Goal: Information Seeking & Learning: Learn about a topic

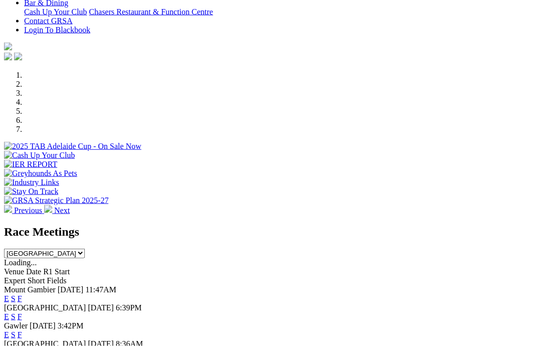
scroll to position [247, 0]
click at [22, 312] on link "F" at bounding box center [20, 316] width 5 height 9
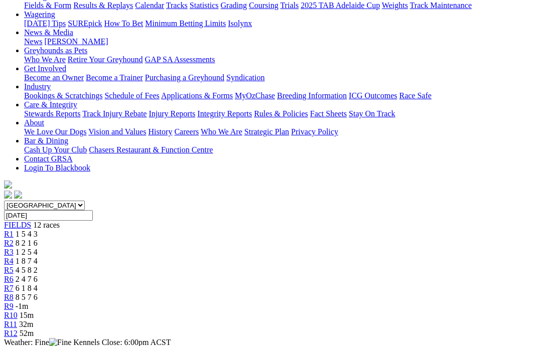
scroll to position [137, 0]
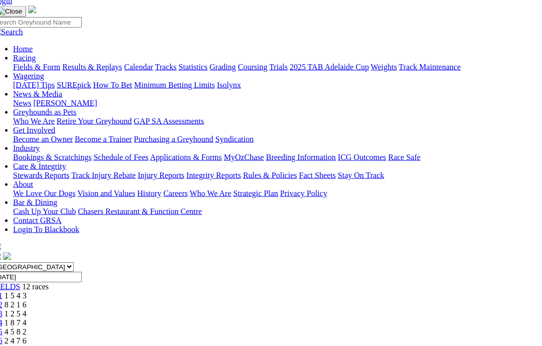
scroll to position [70, 11]
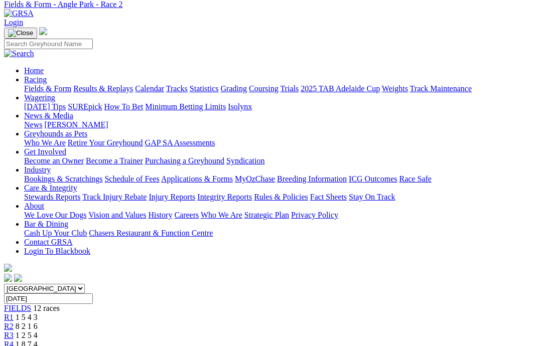
scroll to position [43, 0]
click at [14, 332] on span "R3" at bounding box center [9, 336] width 10 height 9
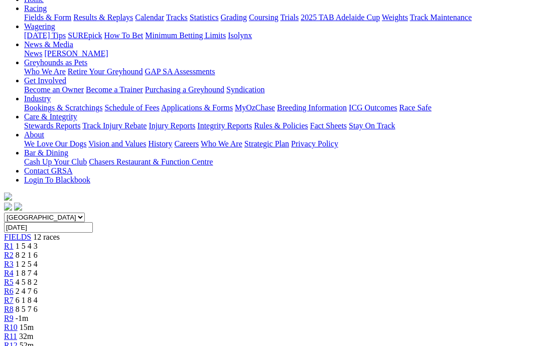
scroll to position [112, 0]
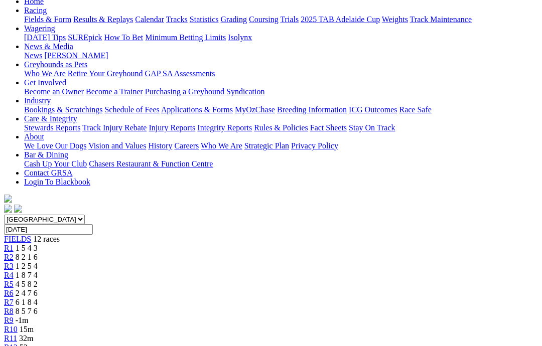
click at [14, 271] on span "R4" at bounding box center [9, 275] width 10 height 9
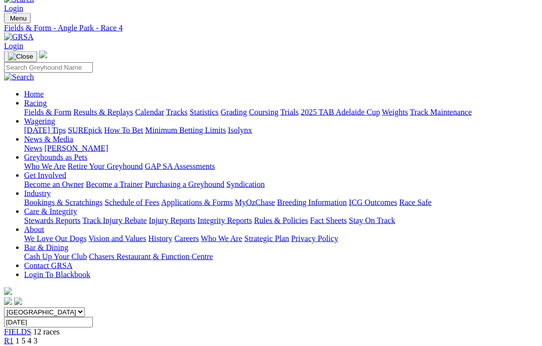
scroll to position [25, 0]
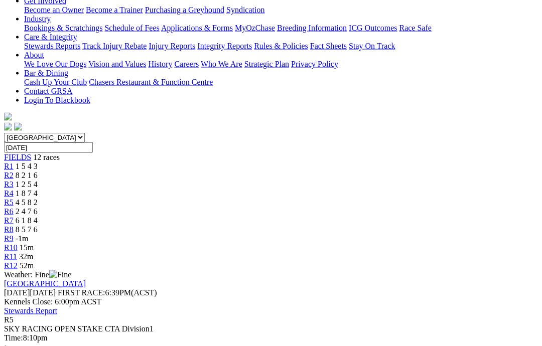
scroll to position [195, 0]
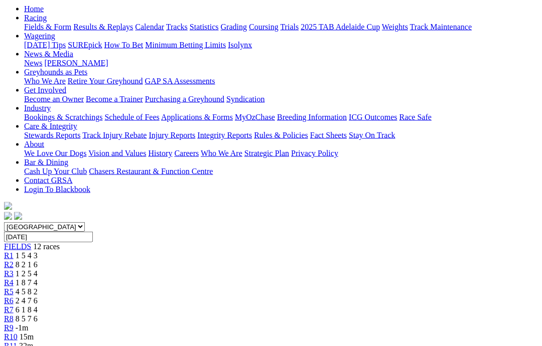
scroll to position [93, 0]
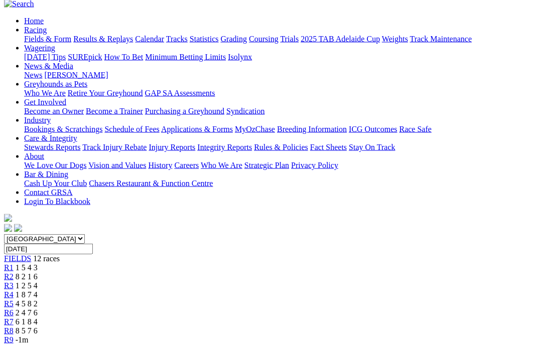
click at [14, 309] on span "R6" at bounding box center [9, 313] width 10 height 9
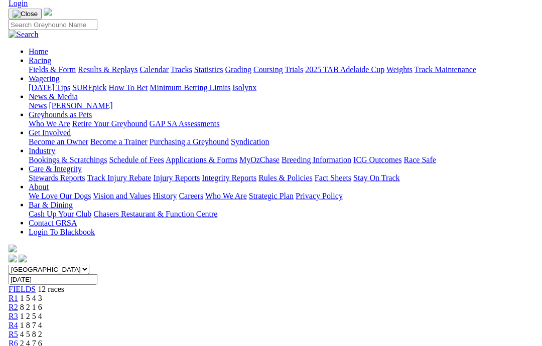
scroll to position [32, 0]
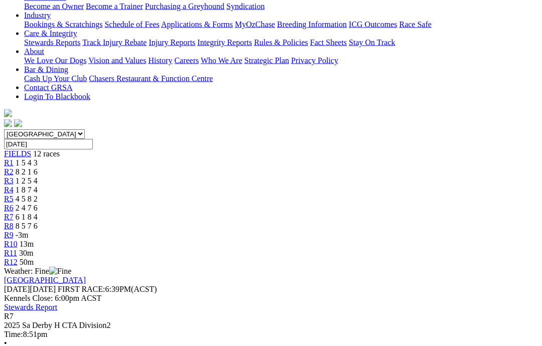
scroll to position [197, 0]
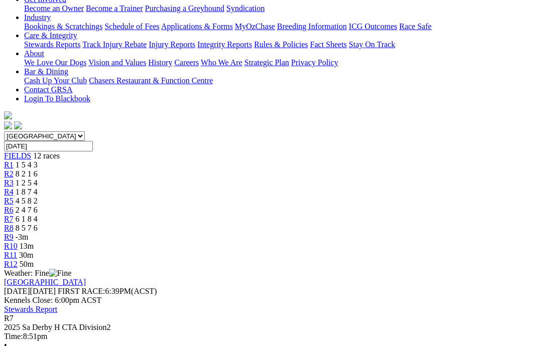
scroll to position [191, 0]
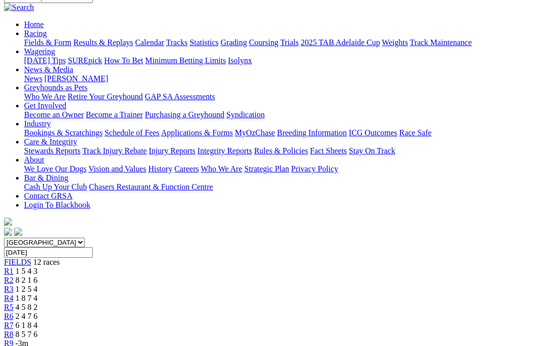
scroll to position [89, 0]
click at [14, 331] on span "R8" at bounding box center [9, 335] width 10 height 9
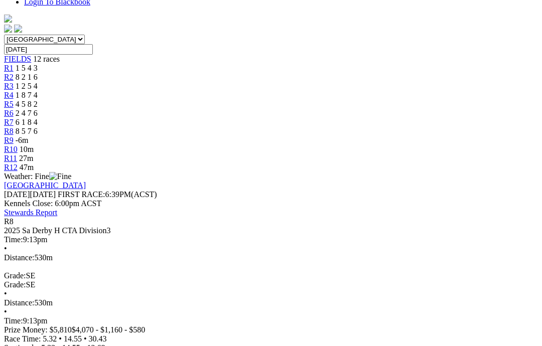
scroll to position [289, 0]
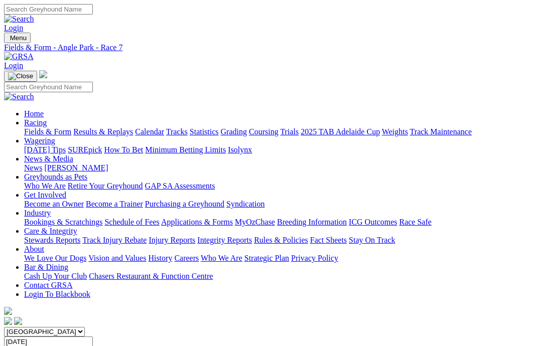
scroll to position [89, 0]
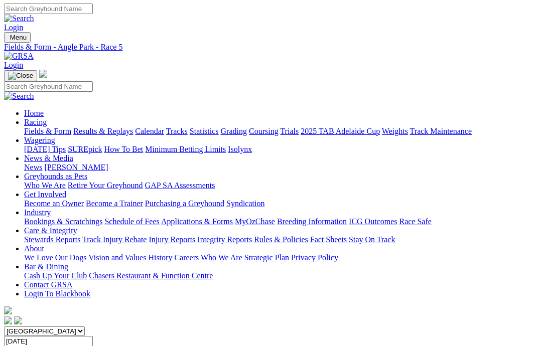
scroll to position [15, 0]
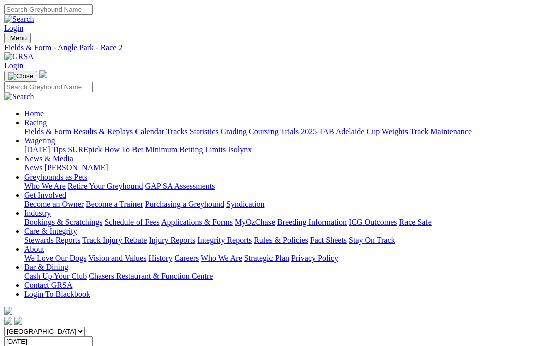
scroll to position [43, 0]
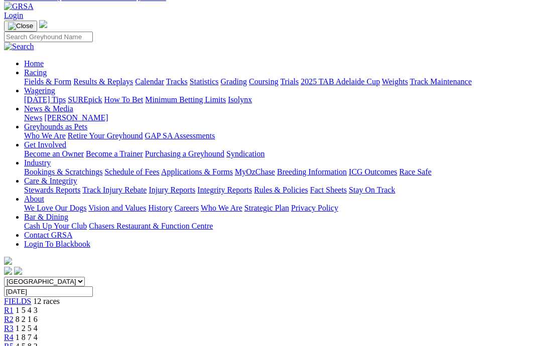
scroll to position [49, 0]
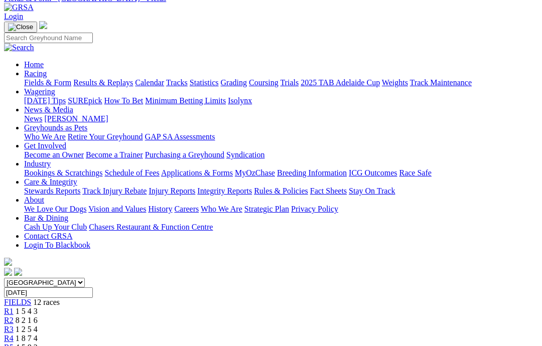
click at [38, 307] on span "1 5 4 3" at bounding box center [27, 311] width 22 height 9
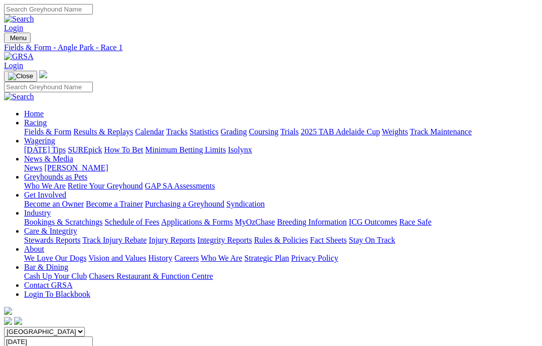
click at [77, 227] on link "Care & Integrity" at bounding box center [50, 231] width 53 height 9
click at [308, 236] on link "Rules & Policies" at bounding box center [281, 240] width 54 height 9
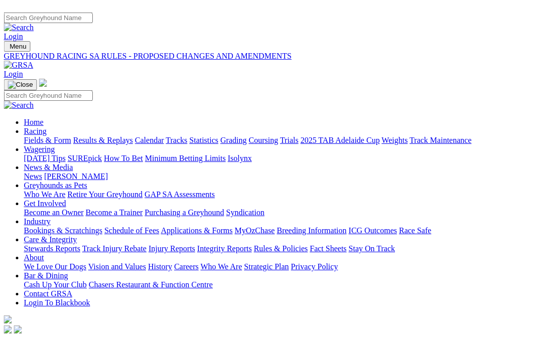
scroll to position [0, 50]
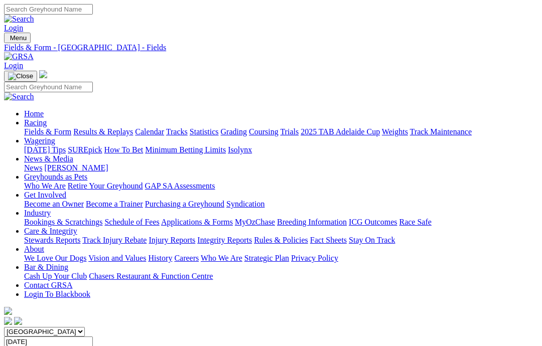
click at [73, 155] on link "News & Media" at bounding box center [48, 159] width 49 height 9
click at [42, 164] on link "News" at bounding box center [33, 168] width 18 height 9
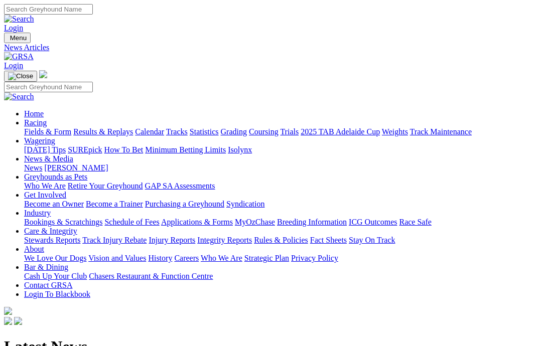
click at [93, 15] on input "Search" at bounding box center [48, 9] width 89 height 11
type input "Mr. Peregrine"
click at [34, 15] on img at bounding box center [19, 19] width 30 height 9
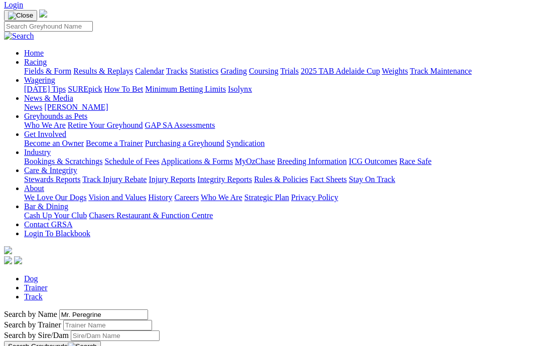
scroll to position [191, 0]
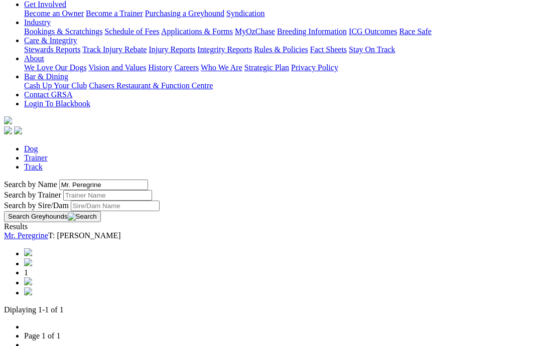
click at [48, 231] on link "Mr. Peregrine" at bounding box center [26, 235] width 44 height 9
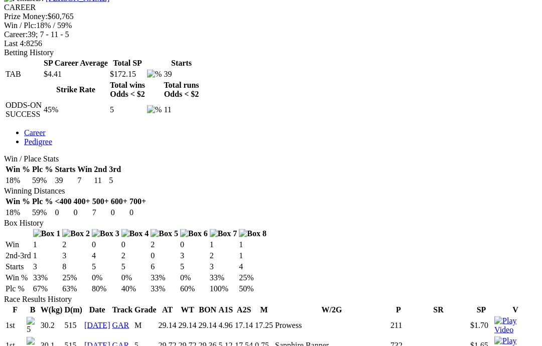
scroll to position [395, 0]
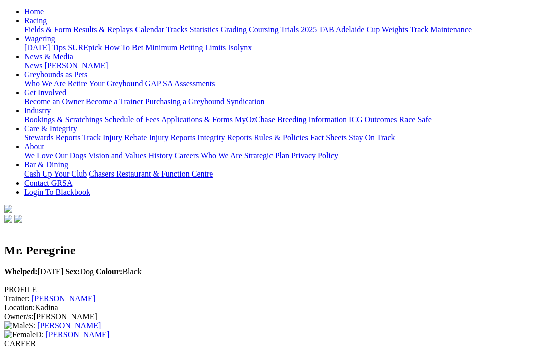
scroll to position [102, 0]
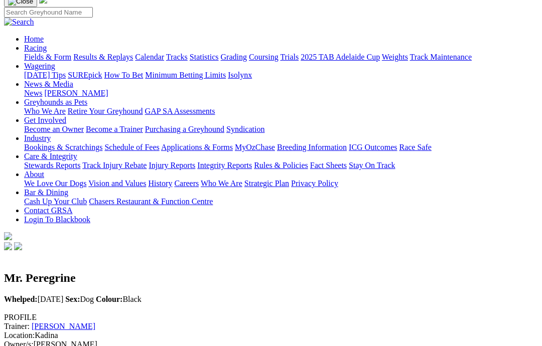
scroll to position [0, 0]
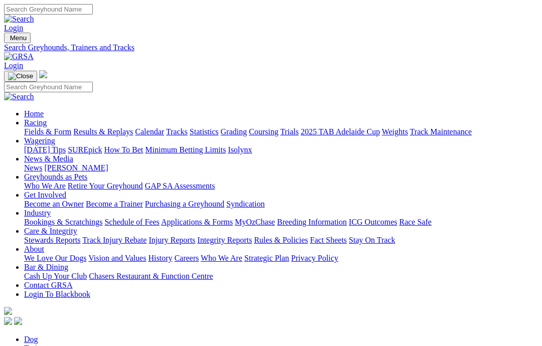
scroll to position [191, 0]
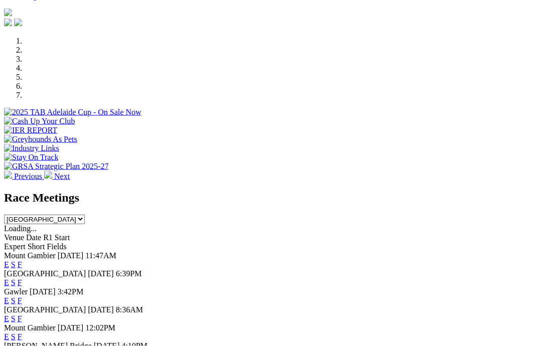
click at [85, 215] on select "[GEOGRAPHIC_DATA] [GEOGRAPHIC_DATA] [GEOGRAPHIC_DATA] [GEOGRAPHIC_DATA] [GEOGRA…" at bounding box center [44, 220] width 81 height 10
select select "[GEOGRAPHIC_DATA]"
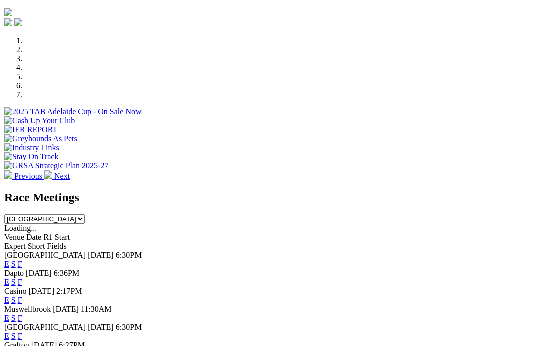
select select "[GEOGRAPHIC_DATA]"
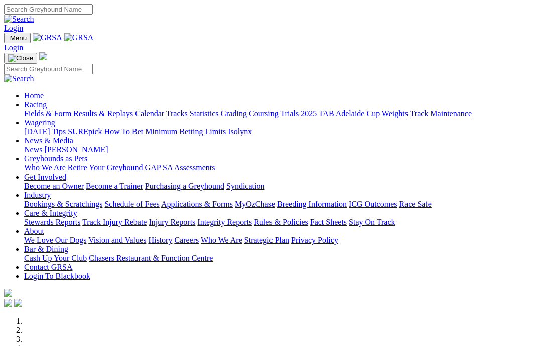
scroll to position [281, 0]
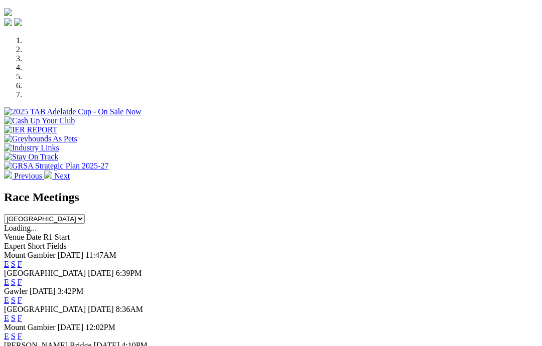
click at [85, 214] on select "South Australia New South Wales Northern Territory Queensland Tasmania Victoria…" at bounding box center [44, 219] width 81 height 10
select select "NSW"
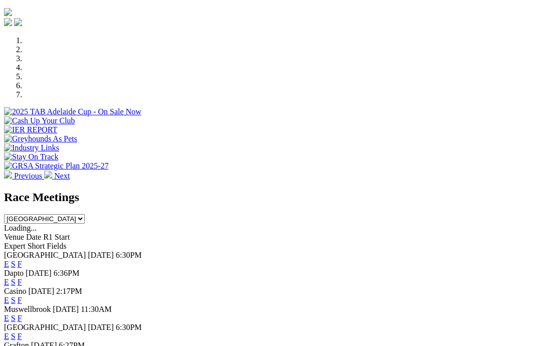
click at [22, 314] on link "F" at bounding box center [20, 318] width 5 height 9
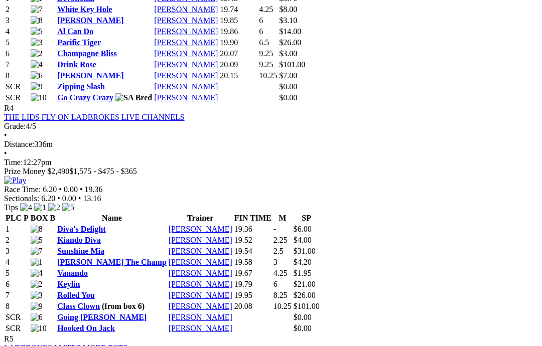
scroll to position [1044, 0]
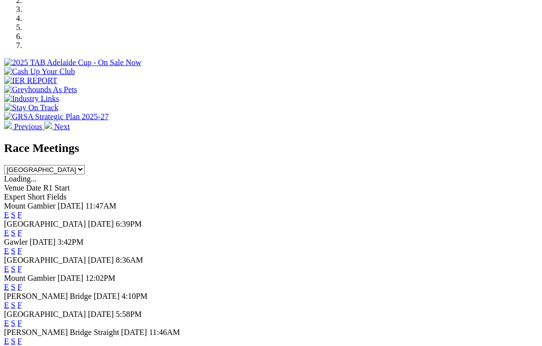
scroll to position [331, 0]
click at [83, 346] on link "View All Race Meetings" at bounding box center [43, 350] width 79 height 9
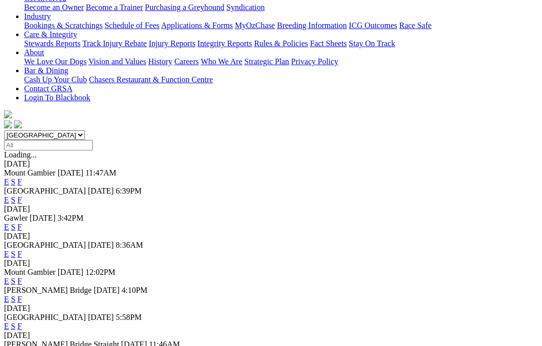
scroll to position [186, 0]
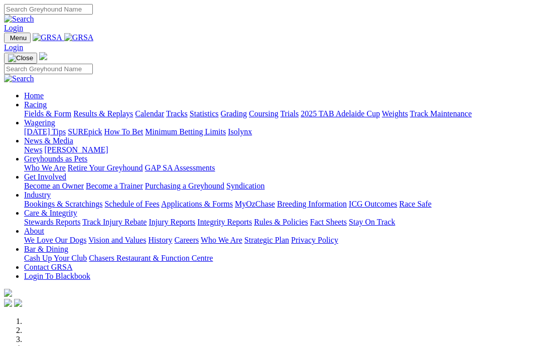
click at [51, 191] on link "Industry" at bounding box center [37, 195] width 27 height 9
click at [220, 200] on link "Applications & Forms" at bounding box center [197, 204] width 72 height 9
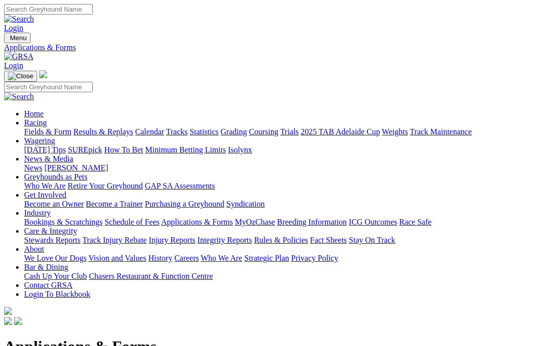
click at [77, 227] on link "Care & Integrity" at bounding box center [50, 231] width 53 height 9
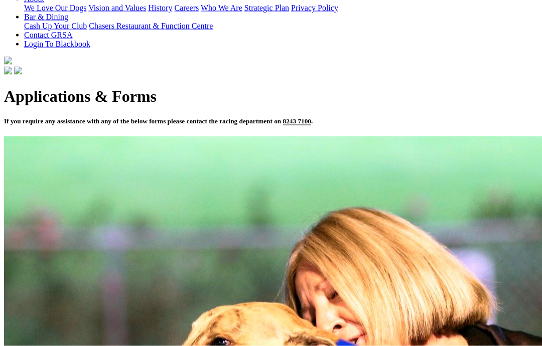
scroll to position [250, 0]
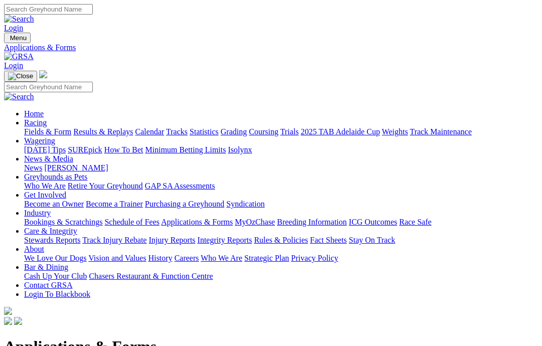
click at [77, 227] on link "Care & Integrity" at bounding box center [50, 231] width 53 height 9
click at [195, 236] on link "Injury Reports" at bounding box center [172, 240] width 47 height 9
click at [77, 227] on link "Care & Integrity" at bounding box center [50, 231] width 53 height 9
click at [252, 236] on link "Integrity Reports" at bounding box center [224, 240] width 55 height 9
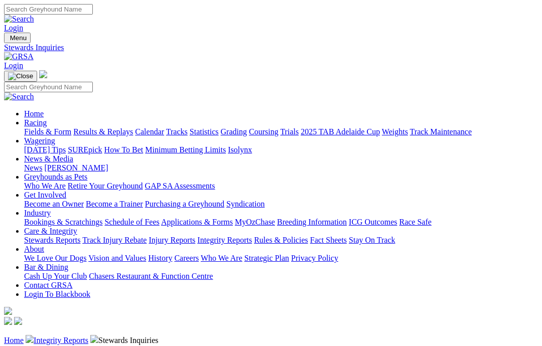
click at [47, 118] on link "Racing" at bounding box center [35, 122] width 23 height 9
click at [43, 127] on link "Fields & Form" at bounding box center [47, 131] width 47 height 9
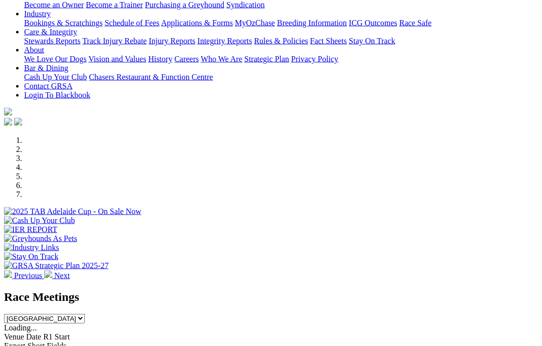
scroll to position [182, 0]
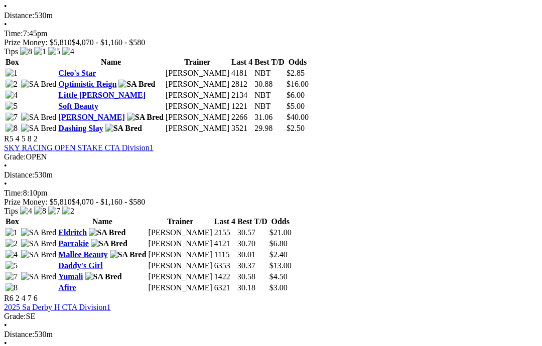
scroll to position [1058, 0]
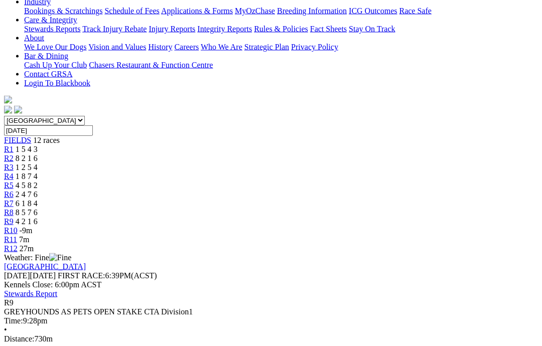
scroll to position [212, 0]
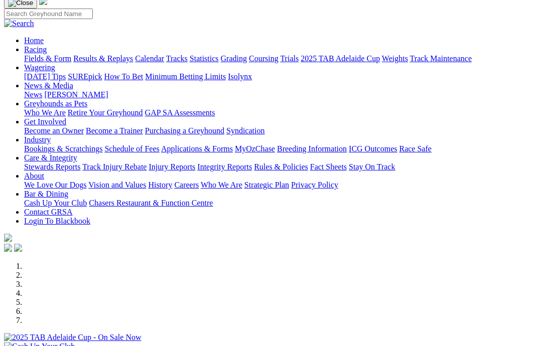
scroll to position [67, 0]
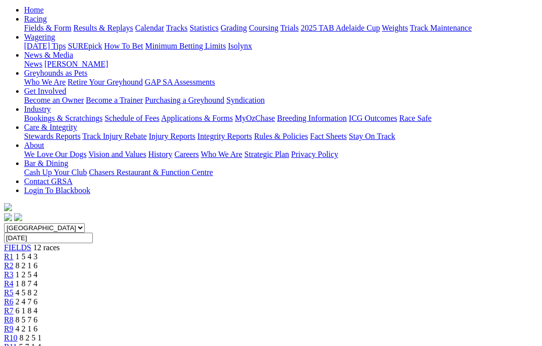
scroll to position [103, 0]
click at [18, 334] on link "R10" at bounding box center [11, 338] width 14 height 9
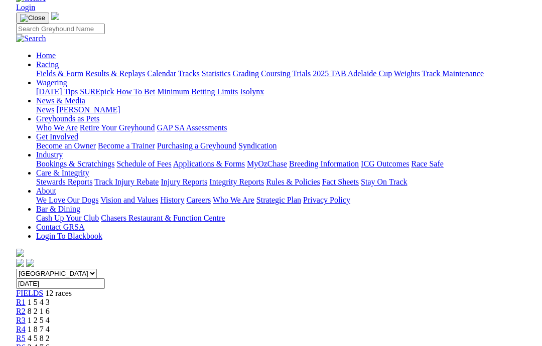
scroll to position [58, 0]
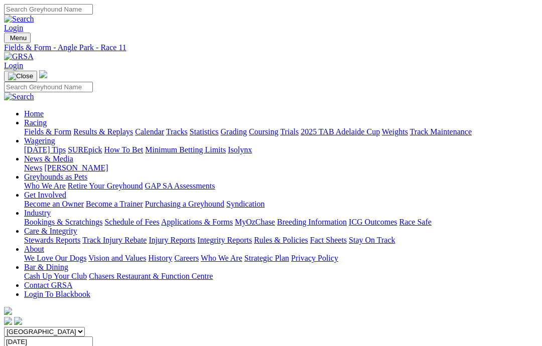
scroll to position [6, 0]
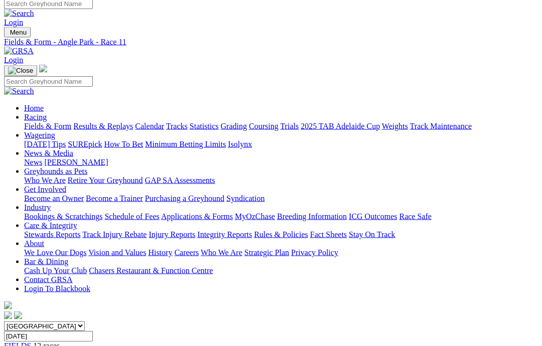
click at [31, 342] on span "FIELDS" at bounding box center [17, 346] width 27 height 9
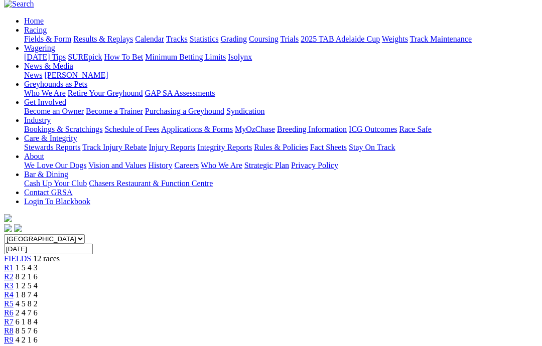
scroll to position [200, 0]
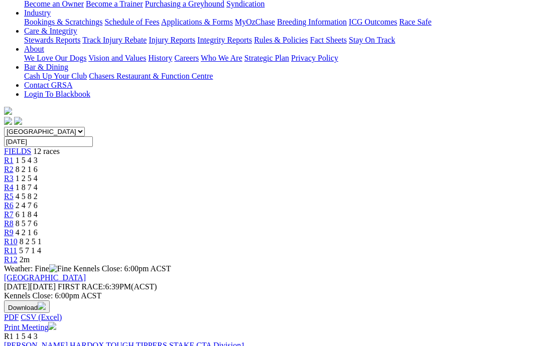
click at [89, 341] on link "GORSKI HARDOX TOUGH TIPPERS STAKE CTA Division1" at bounding box center [124, 345] width 241 height 9
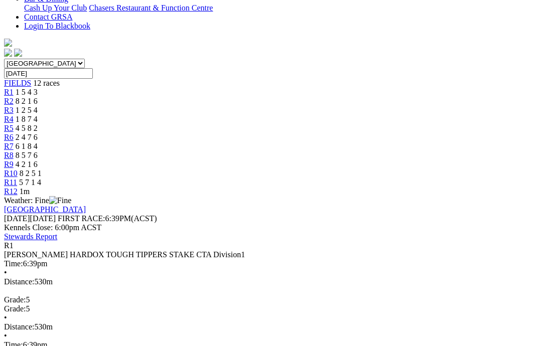
scroll to position [272, 0]
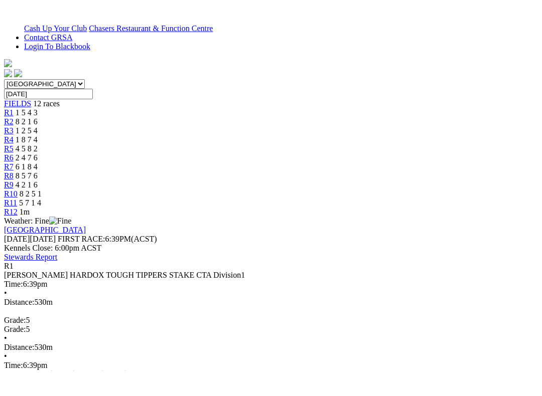
scroll to position [10, 0]
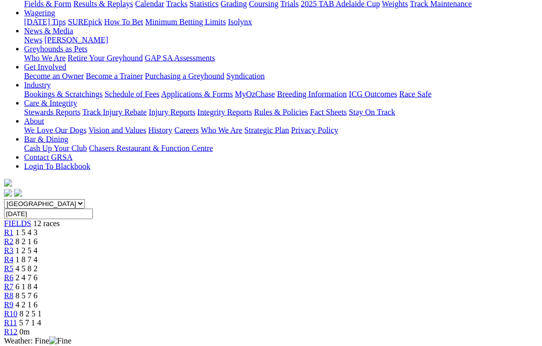
scroll to position [120, 0]
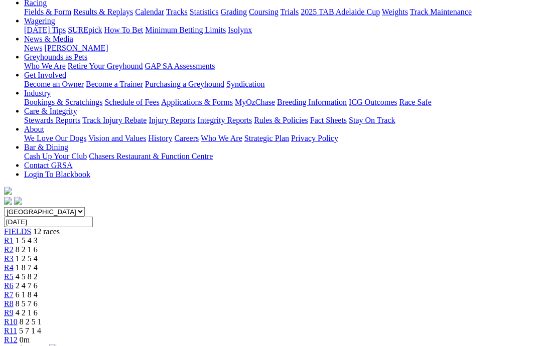
click at [33, 227] on span "12 races" at bounding box center [46, 231] width 27 height 9
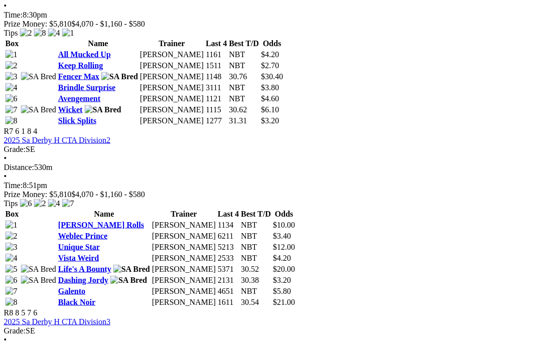
scroll to position [1383, 12]
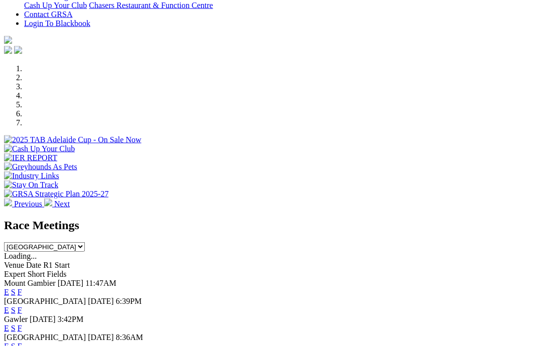
scroll to position [253, 0]
click at [22, 306] on link "F" at bounding box center [20, 310] width 5 height 9
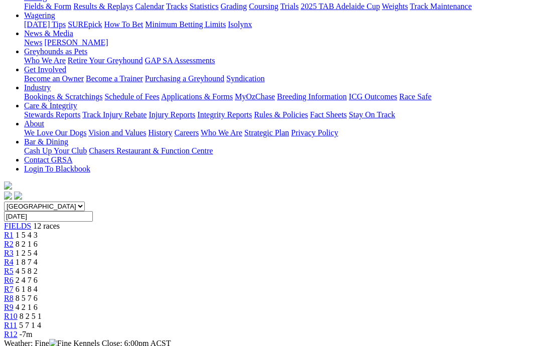
scroll to position [128, 0]
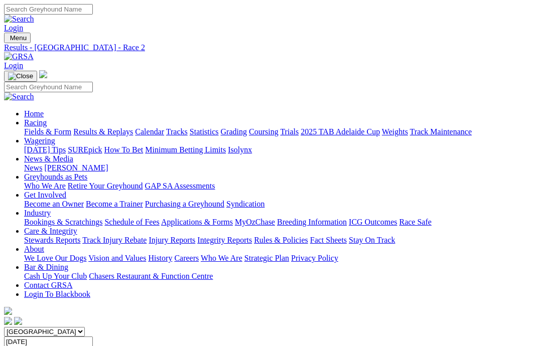
click at [164, 127] on link "Calendar" at bounding box center [149, 131] width 29 height 9
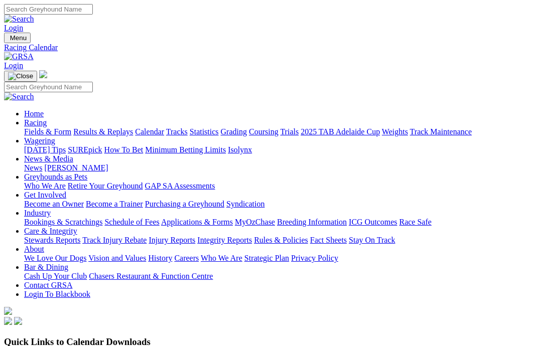
scroll to position [10, 0]
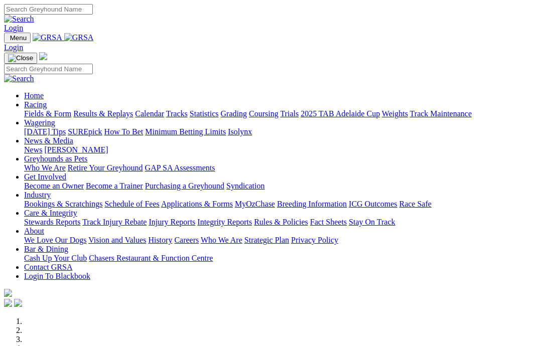
click at [47, 100] on link "Racing" at bounding box center [35, 104] width 23 height 9
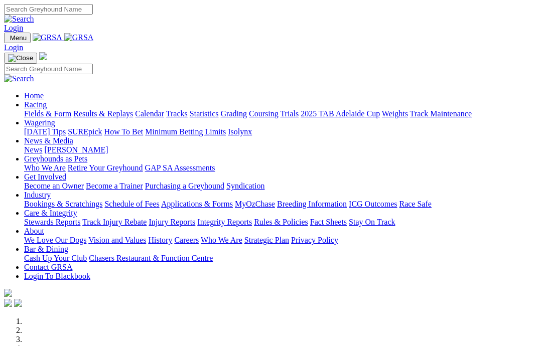
click at [46, 109] on link "Fields & Form" at bounding box center [47, 113] width 47 height 9
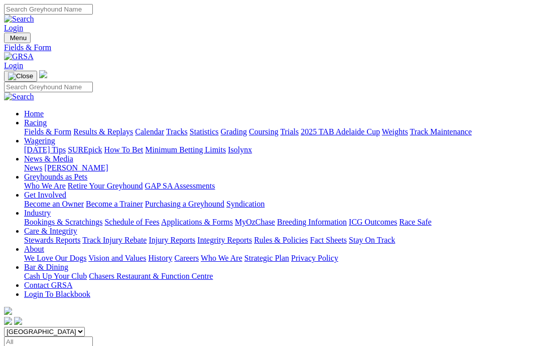
click at [77, 227] on link "Care & Integrity" at bounding box center [50, 231] width 53 height 9
click at [252, 236] on link "Integrity Reports" at bounding box center [224, 240] width 55 height 9
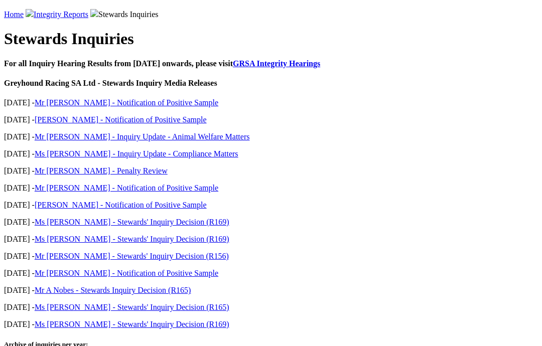
scroll to position [373, 0]
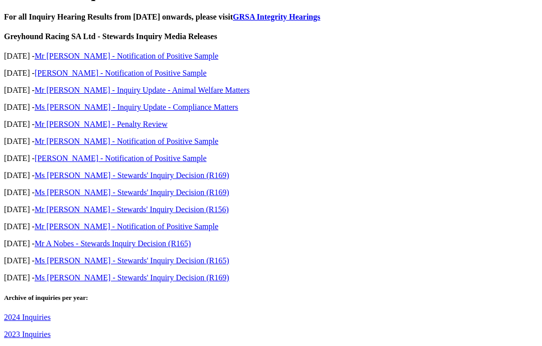
click at [24, 313] on link "2024 Inquiries" at bounding box center [27, 317] width 47 height 9
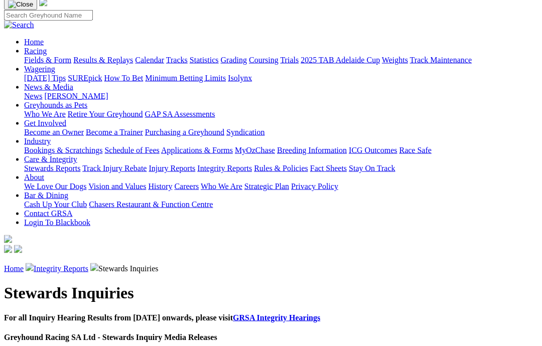
scroll to position [73, 0]
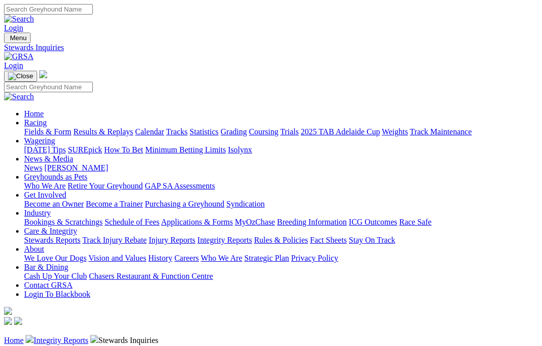
scroll to position [413, 0]
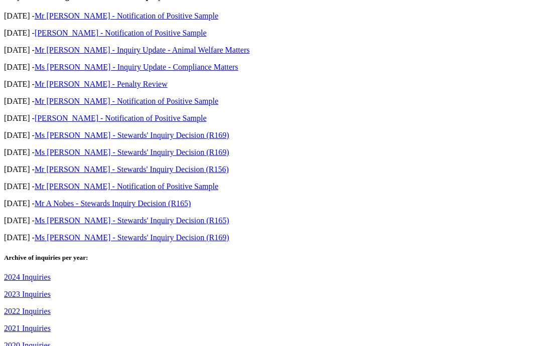
click at [20, 290] on link "2023 Inquiries" at bounding box center [27, 294] width 47 height 9
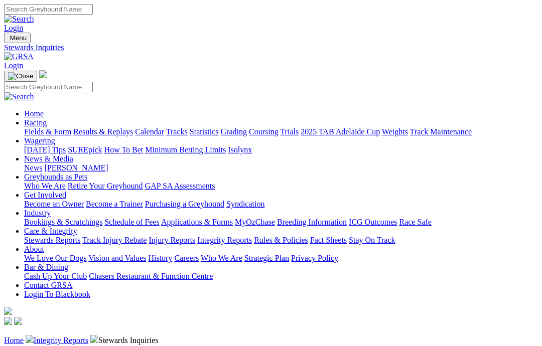
click at [47, 118] on link "Racing" at bounding box center [35, 122] width 23 height 9
click at [37, 127] on link "Fields & Form" at bounding box center [47, 131] width 47 height 9
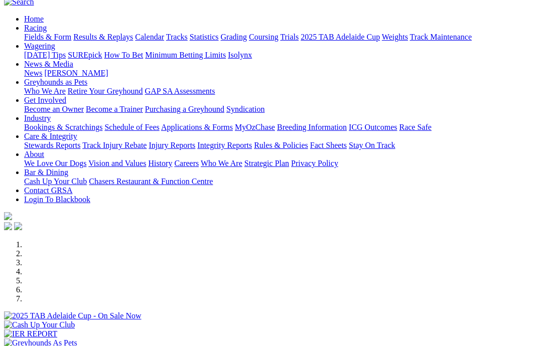
scroll to position [83, 0]
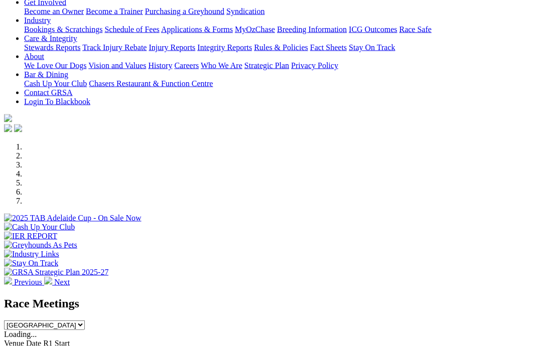
scroll to position [175, 0]
click at [370, 339] on div "Venue Date R1 Start Expert Short Fields" at bounding box center [271, 348] width 534 height 18
click at [85, 320] on select "[GEOGRAPHIC_DATA] [GEOGRAPHIC_DATA] [GEOGRAPHIC_DATA] [GEOGRAPHIC_DATA] [GEOGRA…" at bounding box center [44, 325] width 81 height 10
select select "WA"
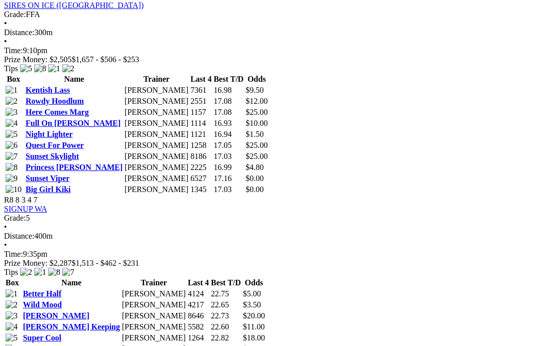
scroll to position [1718, 0]
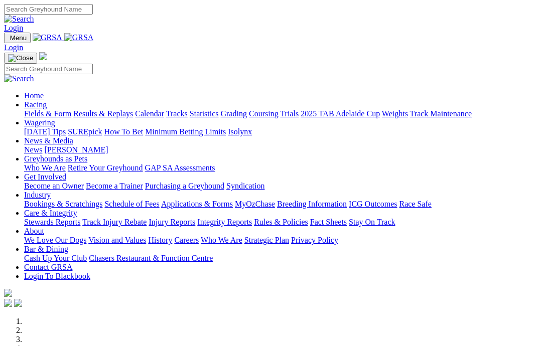
scroll to position [215, 0]
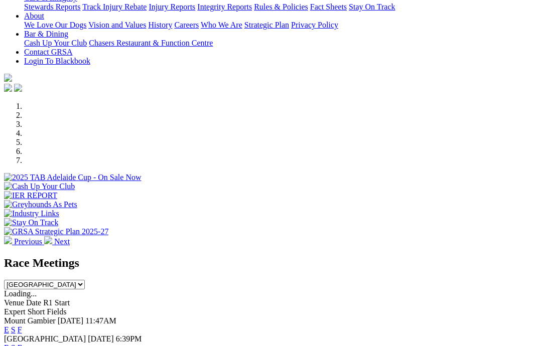
select select "[GEOGRAPHIC_DATA]"
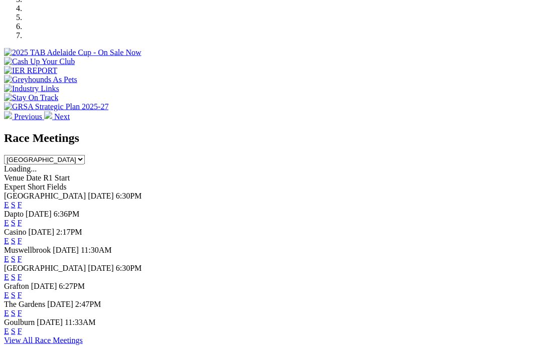
scroll to position [342, 0]
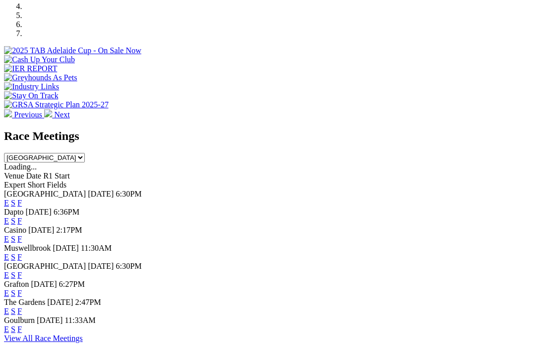
click at [83, 334] on link "View All Race Meetings" at bounding box center [43, 338] width 79 height 9
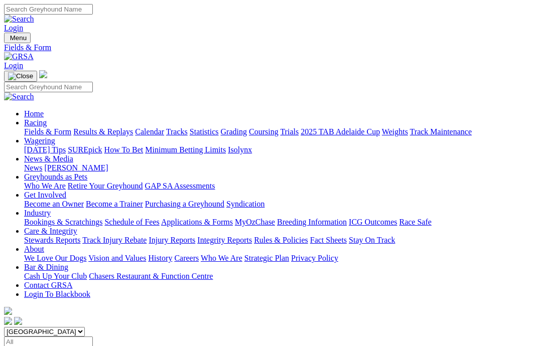
click at [93, 337] on input "Select date" at bounding box center [48, 342] width 89 height 11
click at [93, 337] on input "Monday, 8 Sep 2025" at bounding box center [48, 342] width 89 height 11
click at [93, 337] on input "Tuesday, 9 Sep 2025" at bounding box center [48, 342] width 89 height 11
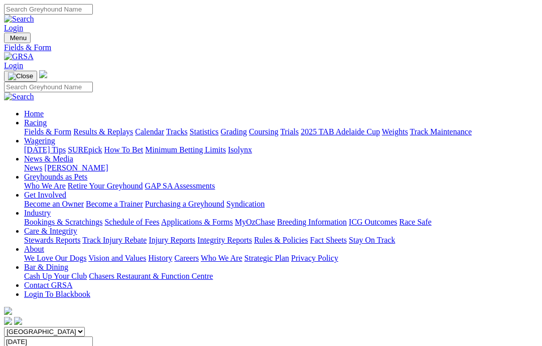
type input "Sunday, 7 Sep 2025"
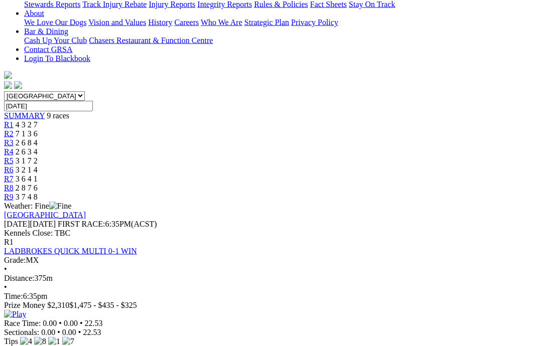
scroll to position [237, 0]
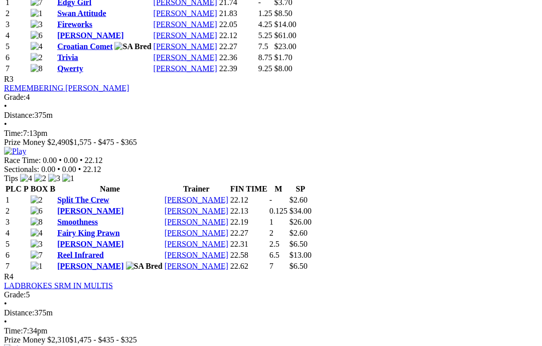
scroll to position [806, 0]
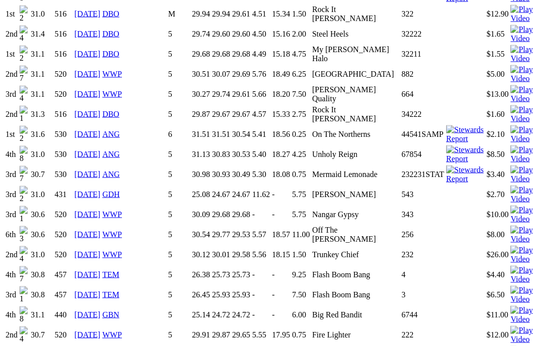
scroll to position [830, 0]
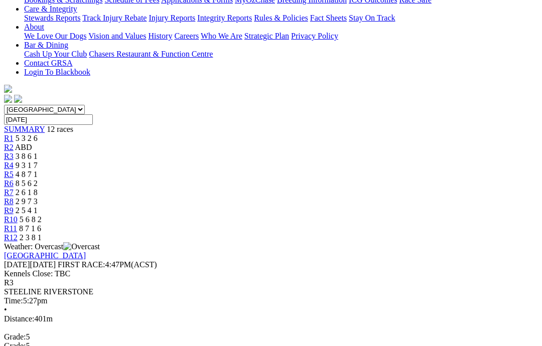
scroll to position [290, 0]
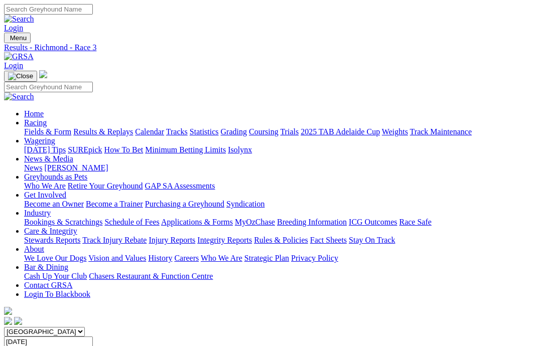
scroll to position [330, 0]
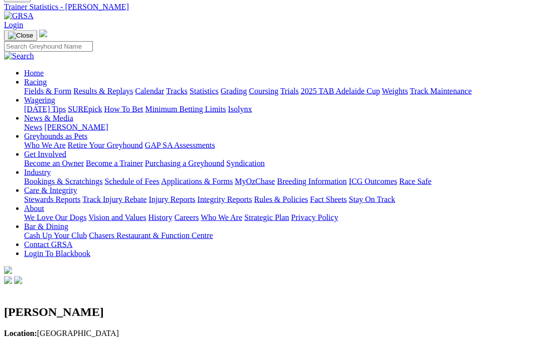
scroll to position [26, 0]
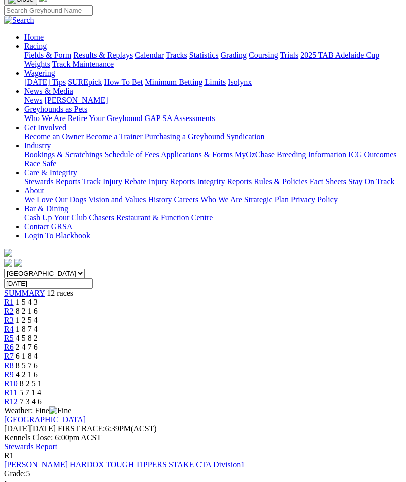
scroll to position [77, 0]
click at [57, 442] on link "Stewards Report" at bounding box center [30, 446] width 53 height 9
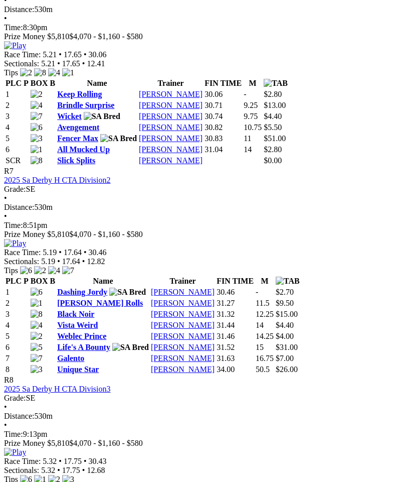
scroll to position [1503, 0]
click at [215, 299] on link "David Burnett" at bounding box center [183, 303] width 64 height 9
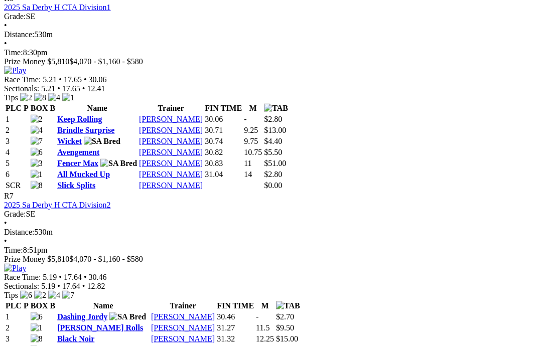
scroll to position [1455, 0]
